Goal: Task Accomplishment & Management: Complete application form

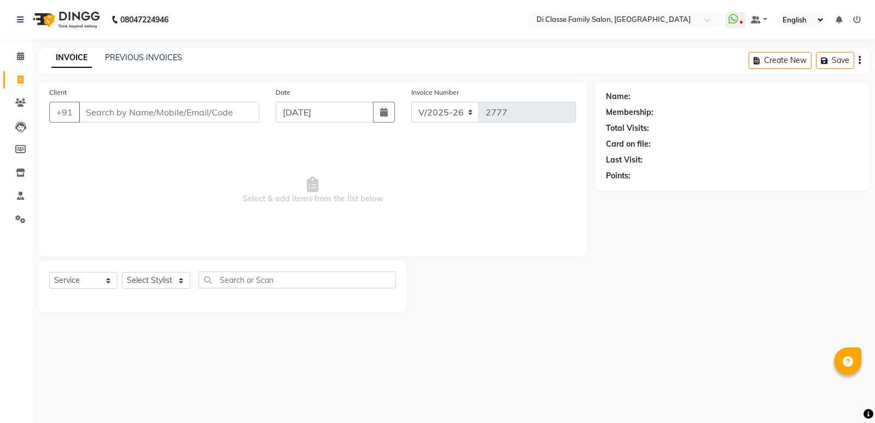
select select "6346"
select select "service"
click at [154, 119] on input "Client" at bounding box center [169, 112] width 180 height 21
type input "9892892799"
click at [219, 114] on span "Add Client" at bounding box center [230, 112] width 43 height 11
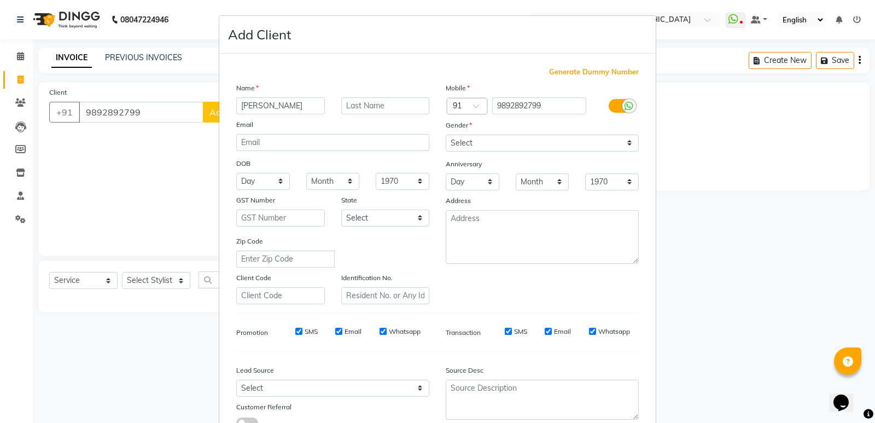
type input "[PERSON_NAME]"
click at [490, 145] on select "Select [DEMOGRAPHIC_DATA] [DEMOGRAPHIC_DATA] Other Prefer Not To Say" at bounding box center [542, 143] width 193 height 17
select select "[DEMOGRAPHIC_DATA]"
click at [446, 135] on select "Select [DEMOGRAPHIC_DATA] [DEMOGRAPHIC_DATA] Other Prefer Not To Say" at bounding box center [542, 143] width 193 height 17
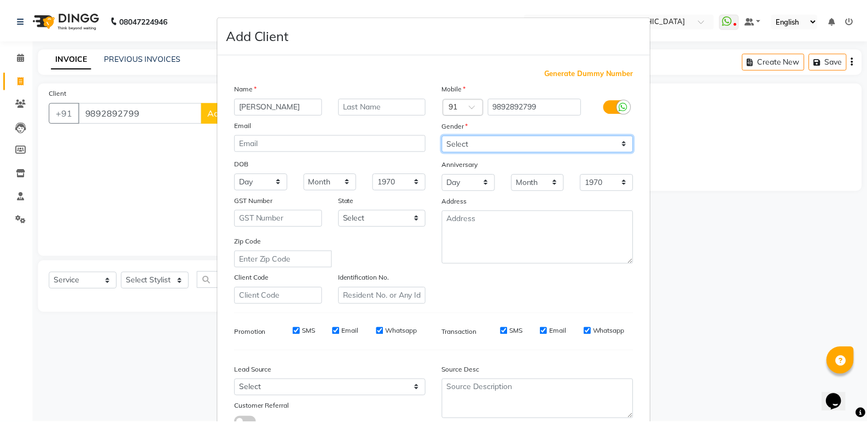
scroll to position [82, 0]
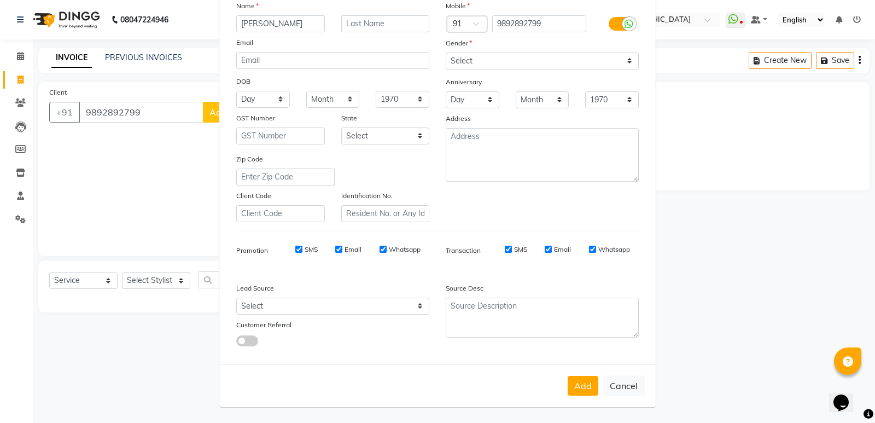
drag, startPoint x: 582, startPoint y: 385, endPoint x: 575, endPoint y: 384, distance: 6.7
click at [581, 385] on button "Add" at bounding box center [583, 386] width 31 height 20
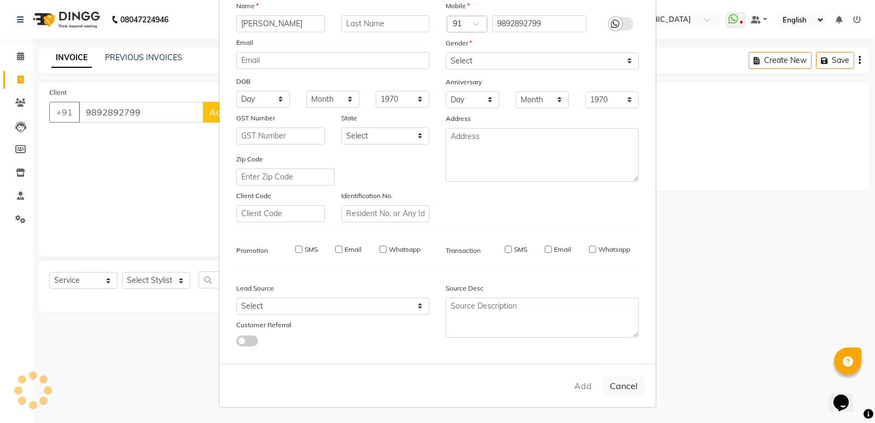
select select
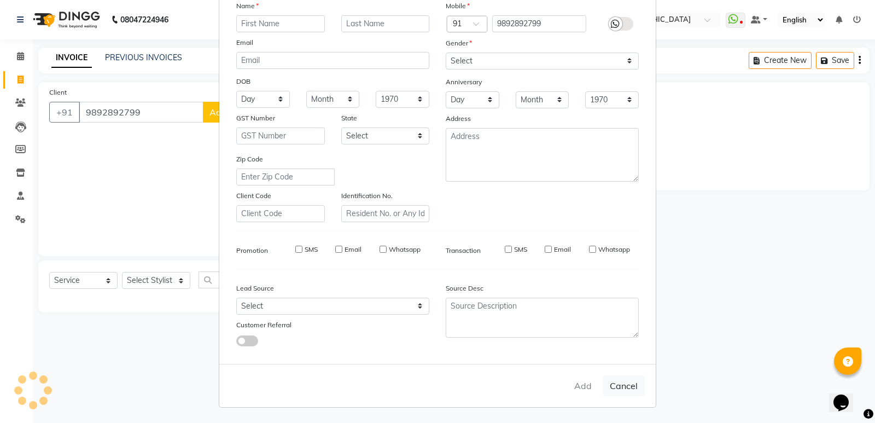
select select
checkbox input "false"
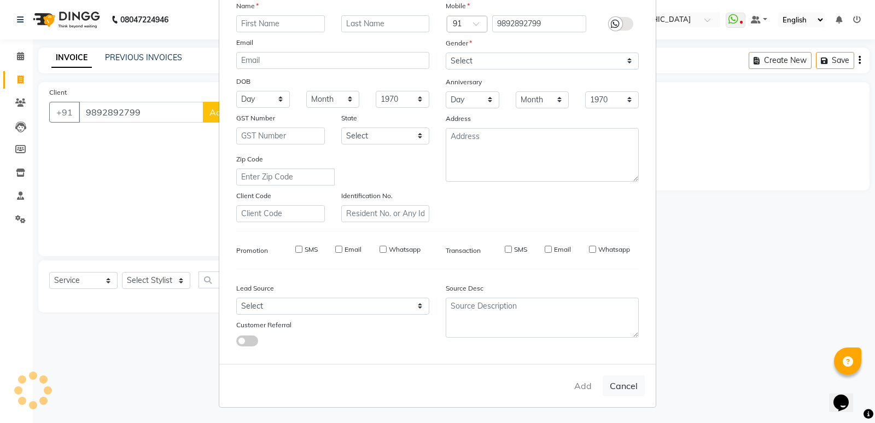
checkbox input "false"
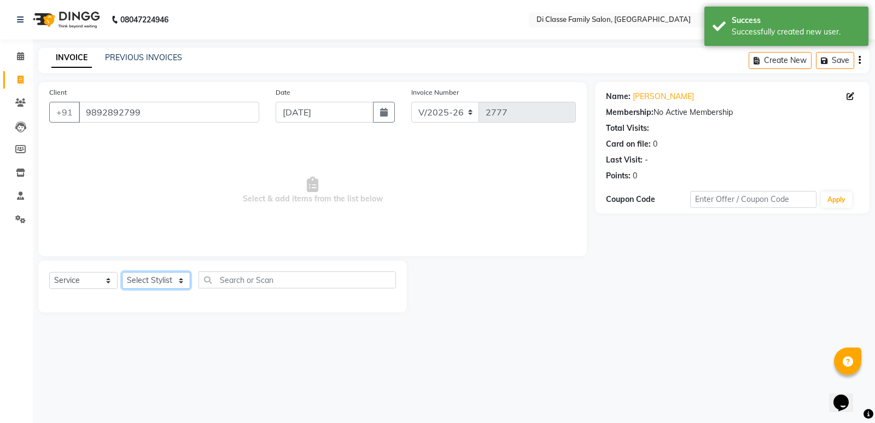
click at [164, 281] on select "Select Stylist ADMIN [PERSON_NAME] [PERSON_NAME] [PERSON_NAME] KAPIL [PERSON_NA…" at bounding box center [156, 280] width 68 height 17
select select "50727"
click at [122, 272] on select "Select Stylist ADMIN [PERSON_NAME] [PERSON_NAME] [PERSON_NAME] KAPIL [PERSON_NA…" at bounding box center [156, 280] width 68 height 17
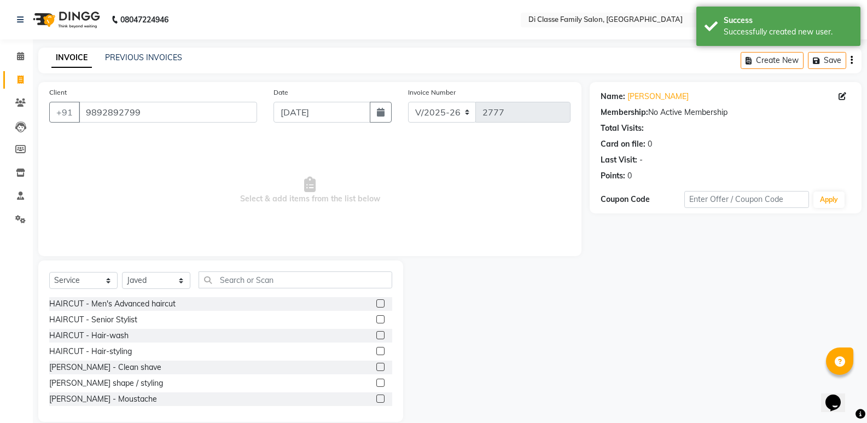
click at [376, 366] on label at bounding box center [380, 367] width 8 height 8
click at [376, 366] on input "checkbox" at bounding box center [379, 367] width 7 height 7
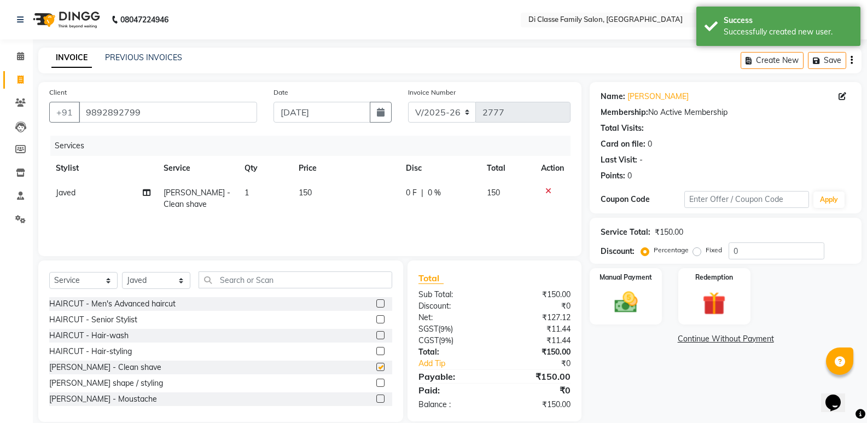
checkbox input "false"
click at [645, 304] on img at bounding box center [625, 302] width 39 height 28
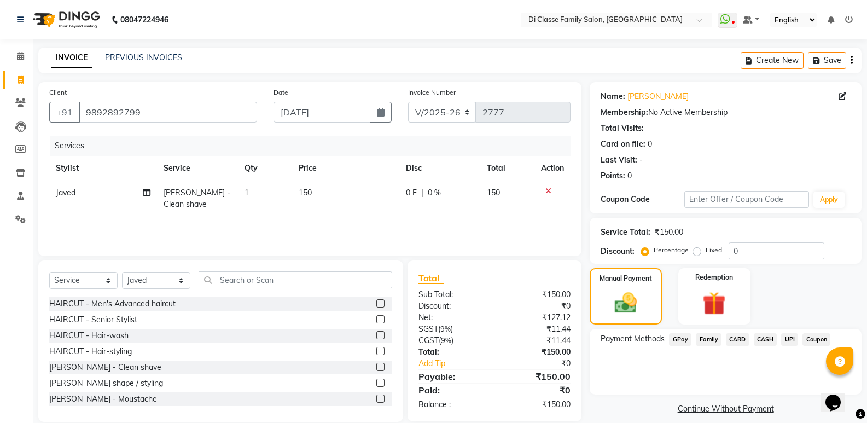
click at [683, 341] on span "GPay" at bounding box center [680, 339] width 22 height 13
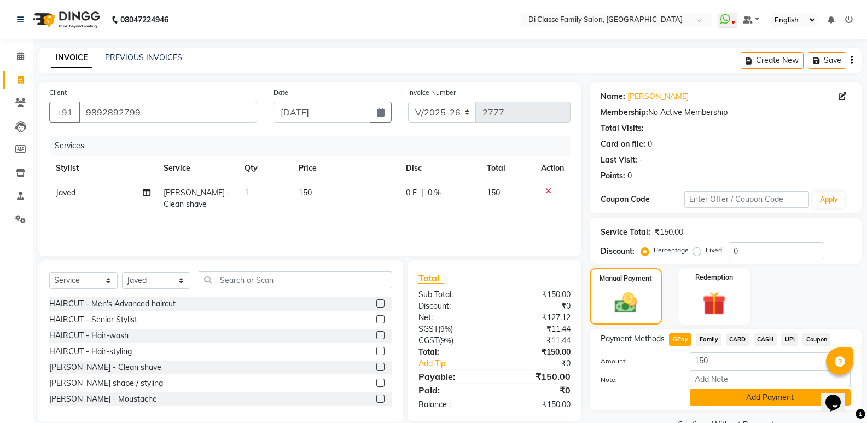
click at [728, 403] on button "Add Payment" at bounding box center [770, 397] width 161 height 17
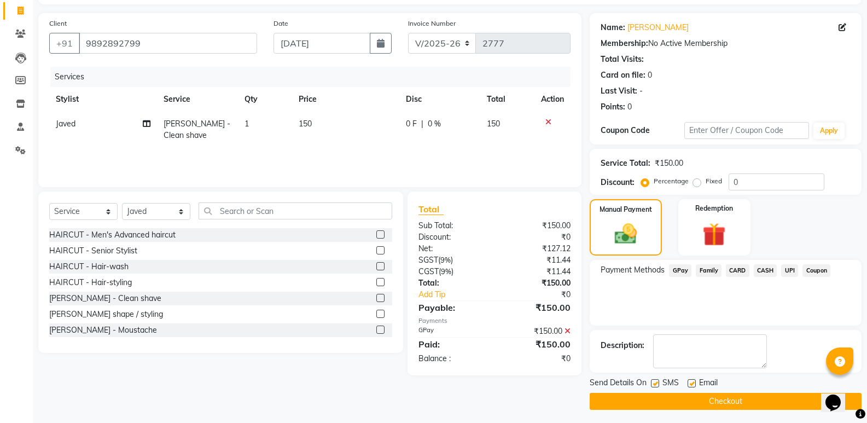
scroll to position [72, 0]
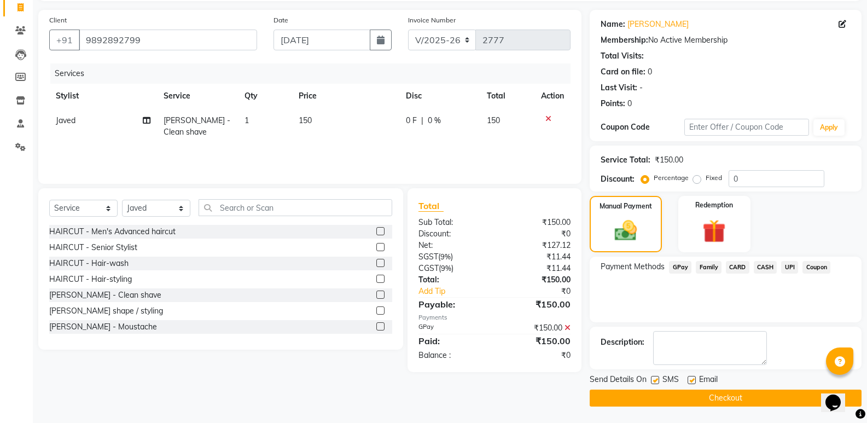
click at [727, 400] on button "Checkout" at bounding box center [726, 397] width 272 height 17
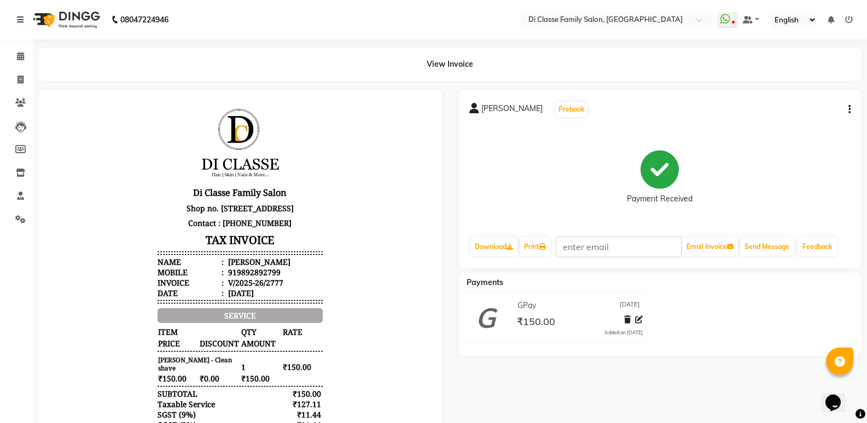
scroll to position [9, 0]
